Goal: Transaction & Acquisition: Obtain resource

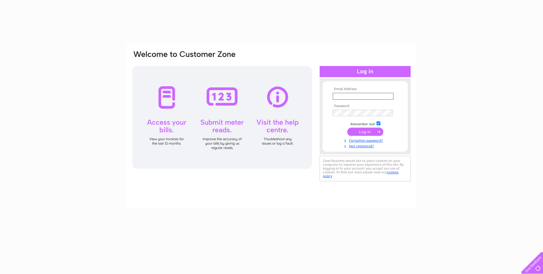
click at [357, 95] on input "text" at bounding box center [362, 96] width 61 height 7
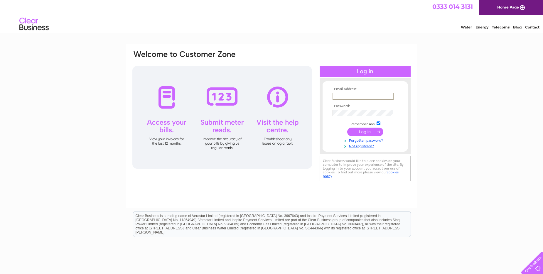
type input "dunsmorebrothers@btconnect.com"
click at [347, 128] on input "submit" at bounding box center [365, 132] width 36 height 8
click at [368, 133] on input "submit" at bounding box center [365, 132] width 36 height 8
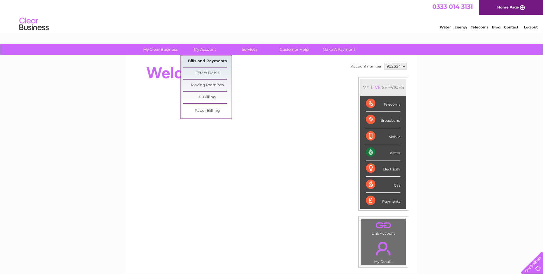
click at [205, 60] on link "Bills and Payments" at bounding box center [207, 61] width 48 height 12
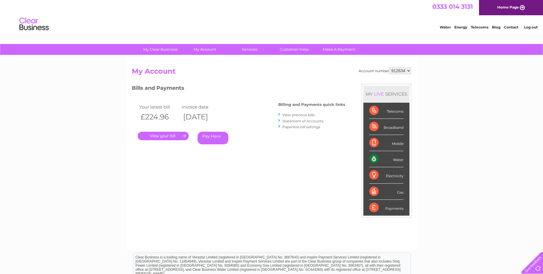
click at [291, 116] on link "View previous bills" at bounding box center [298, 115] width 32 height 4
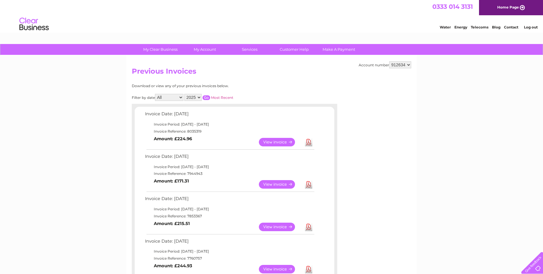
click at [270, 230] on link "View" at bounding box center [280, 227] width 43 height 9
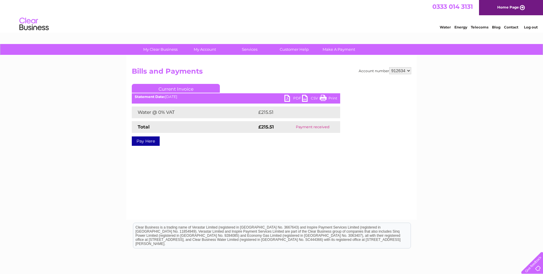
drag, startPoint x: 328, startPoint y: 97, endPoint x: 59, endPoint y: 13, distance: 282.0
click at [328, 97] on link "Print" at bounding box center [329, 99] width 18 height 9
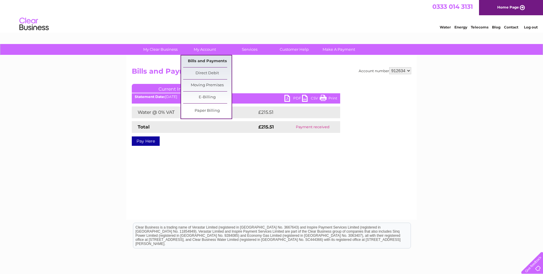
click at [200, 60] on link "Bills and Payments" at bounding box center [207, 61] width 48 height 12
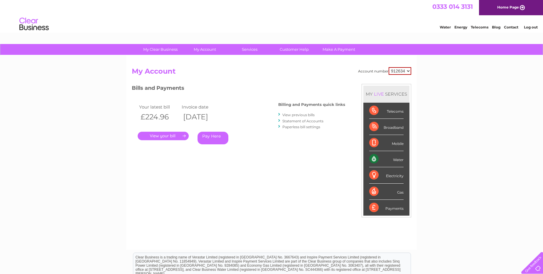
click at [298, 116] on link "View previous bills" at bounding box center [298, 115] width 32 height 4
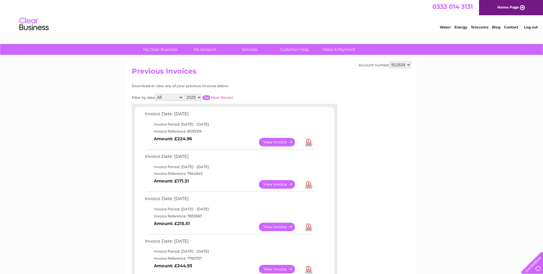
click at [281, 187] on link "View" at bounding box center [280, 184] width 43 height 9
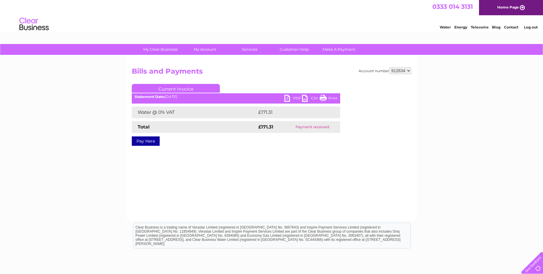
click at [329, 99] on link "Print" at bounding box center [329, 99] width 18 height 9
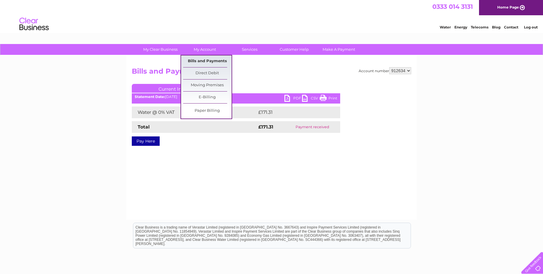
click at [199, 60] on link "Bills and Payments" at bounding box center [207, 61] width 48 height 12
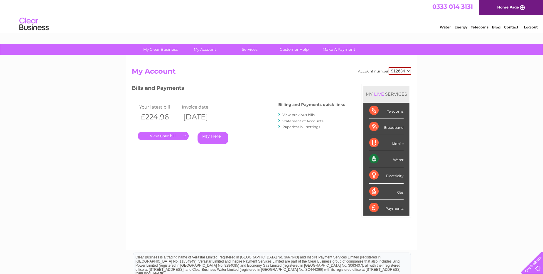
click at [295, 115] on link "View previous bills" at bounding box center [298, 115] width 32 height 4
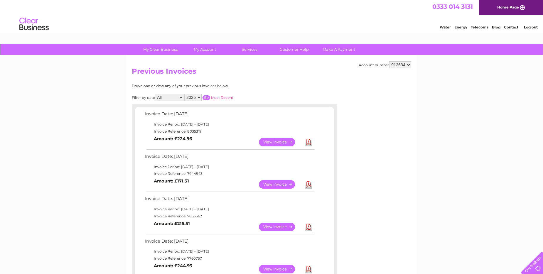
click at [308, 229] on link "Download" at bounding box center [308, 227] width 7 height 9
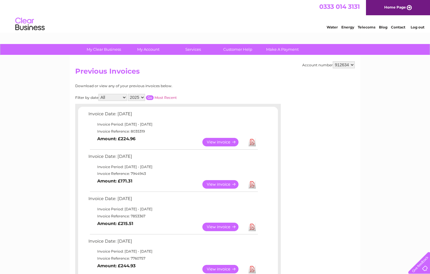
click at [251, 187] on link "Download" at bounding box center [251, 184] width 7 height 9
click at [253, 184] on link "Download" at bounding box center [251, 184] width 7 height 9
click at [252, 144] on link "Download" at bounding box center [251, 142] width 7 height 9
click at [252, 143] on link "Download" at bounding box center [251, 142] width 7 height 9
